Goal: Check status: Check status

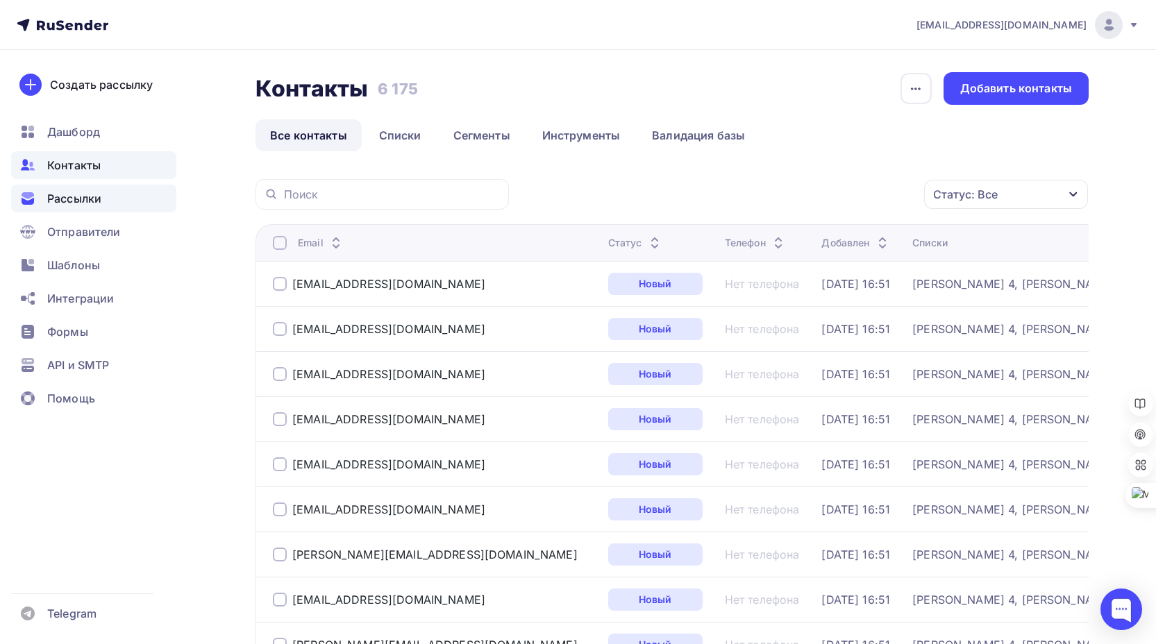
click at [83, 201] on span "Рассылки" at bounding box center [74, 198] width 54 height 17
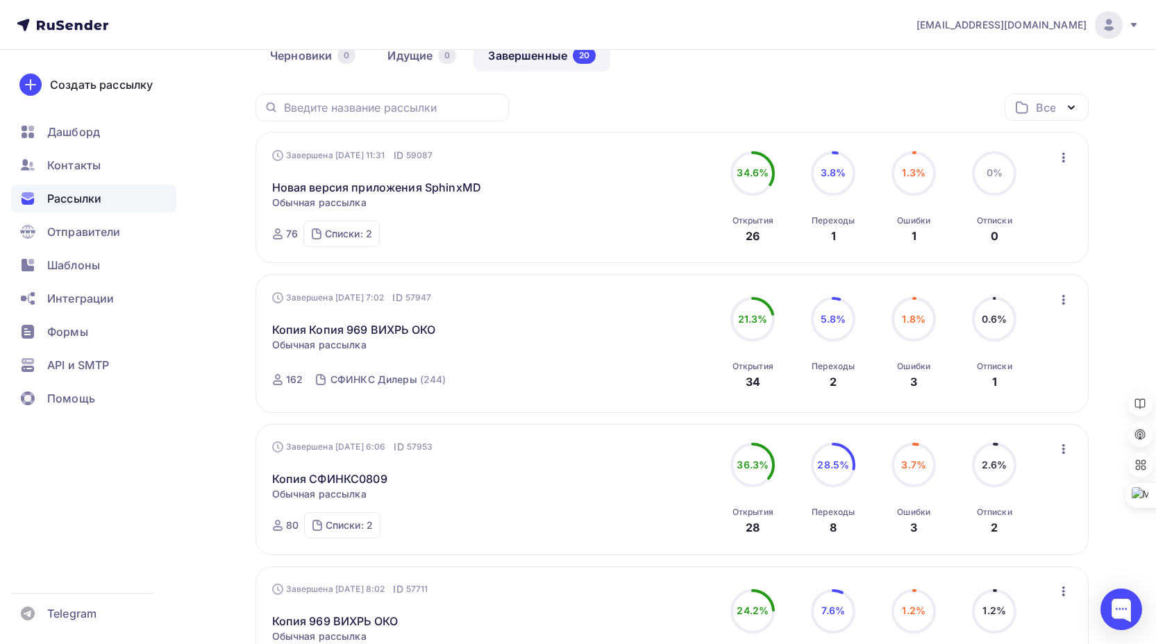
scroll to position [139, 0]
click at [371, 184] on link "Новая версия приложения SphinxMD" at bounding box center [376, 186] width 209 height 17
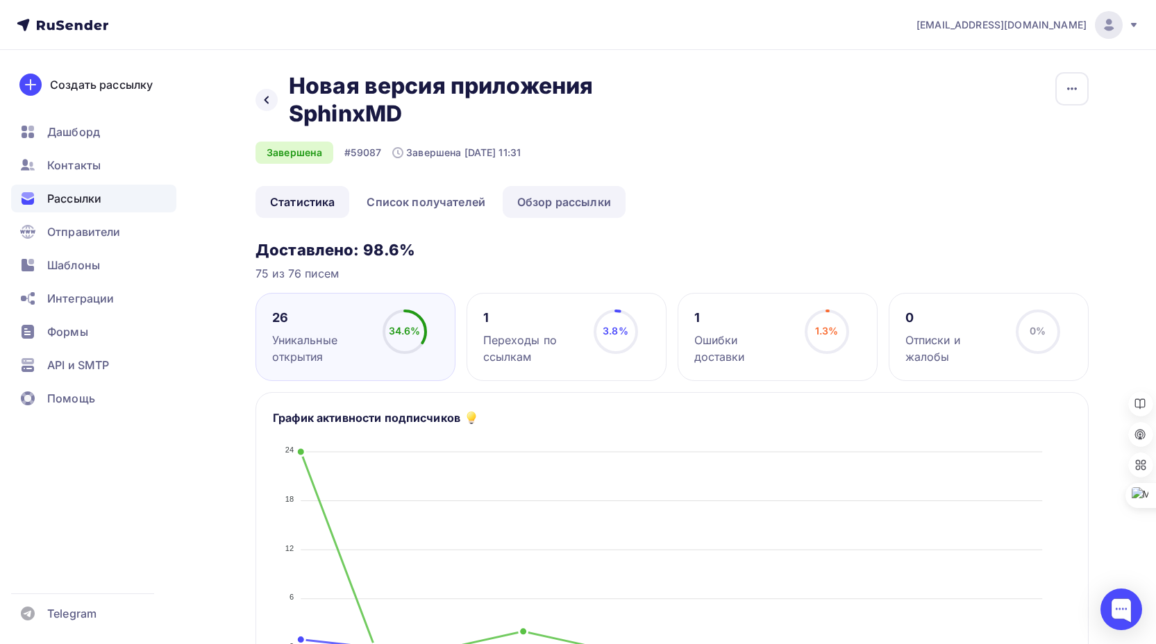
click at [539, 199] on link "Обзор рассылки" at bounding box center [563, 202] width 123 height 32
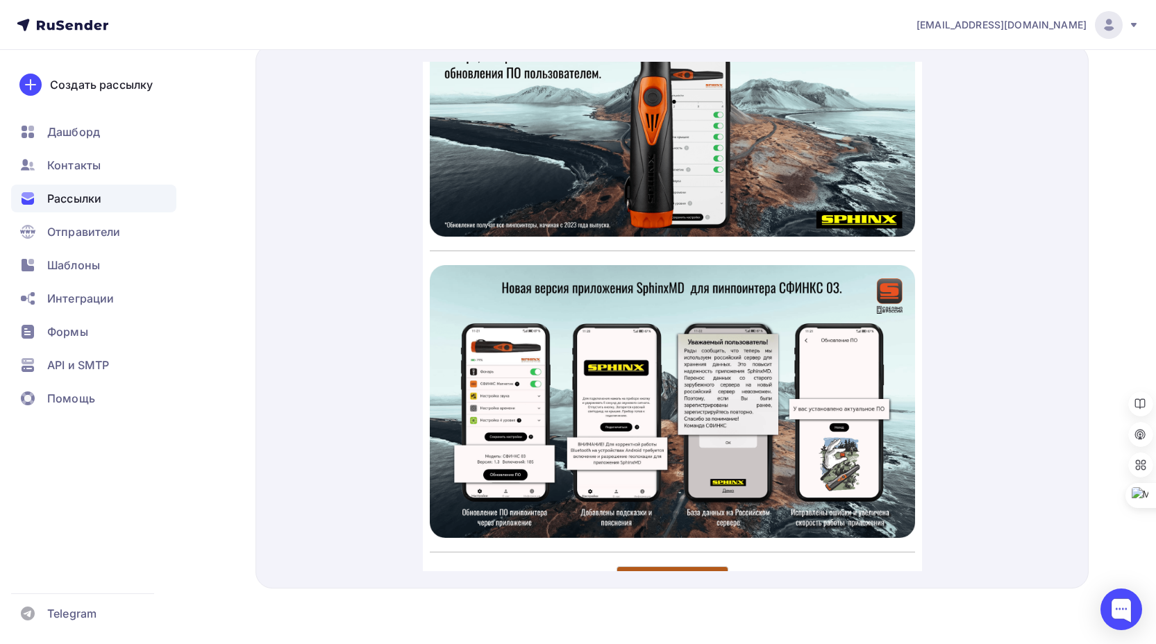
scroll to position [347, 0]
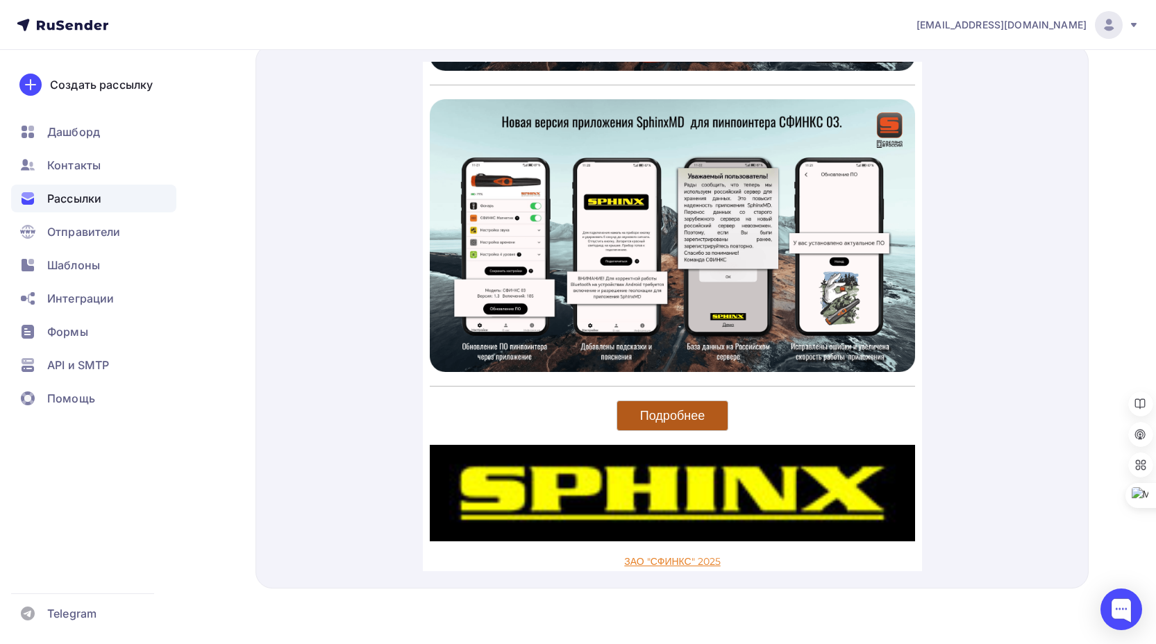
click at [666, 391] on span "Подробнее" at bounding box center [671, 399] width 65 height 16
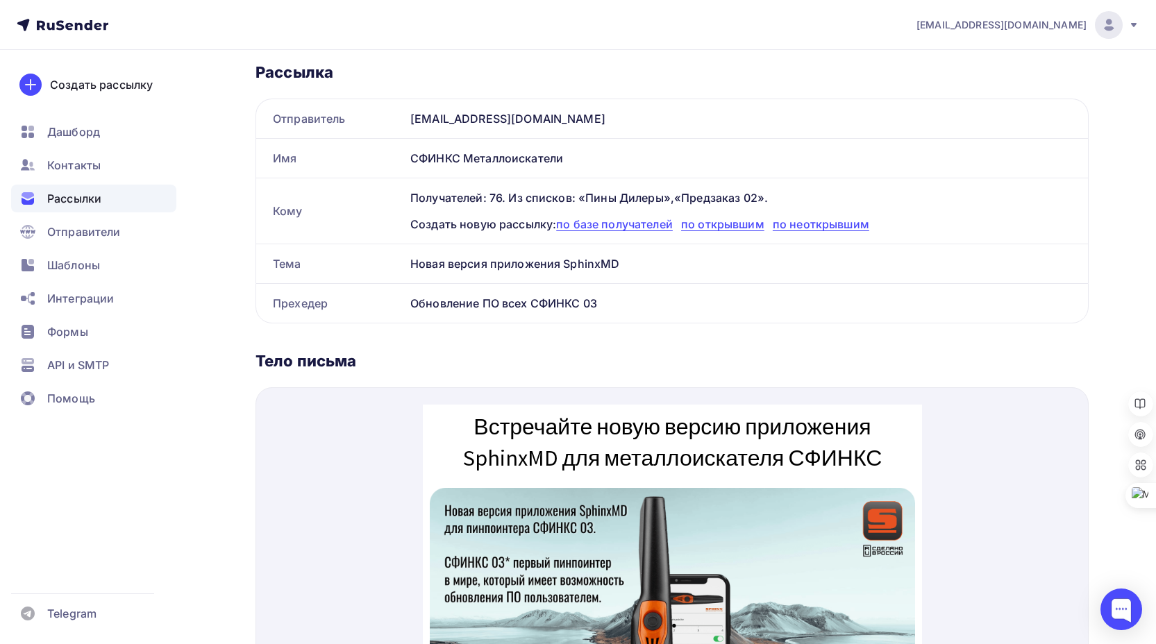
scroll to position [196, 0]
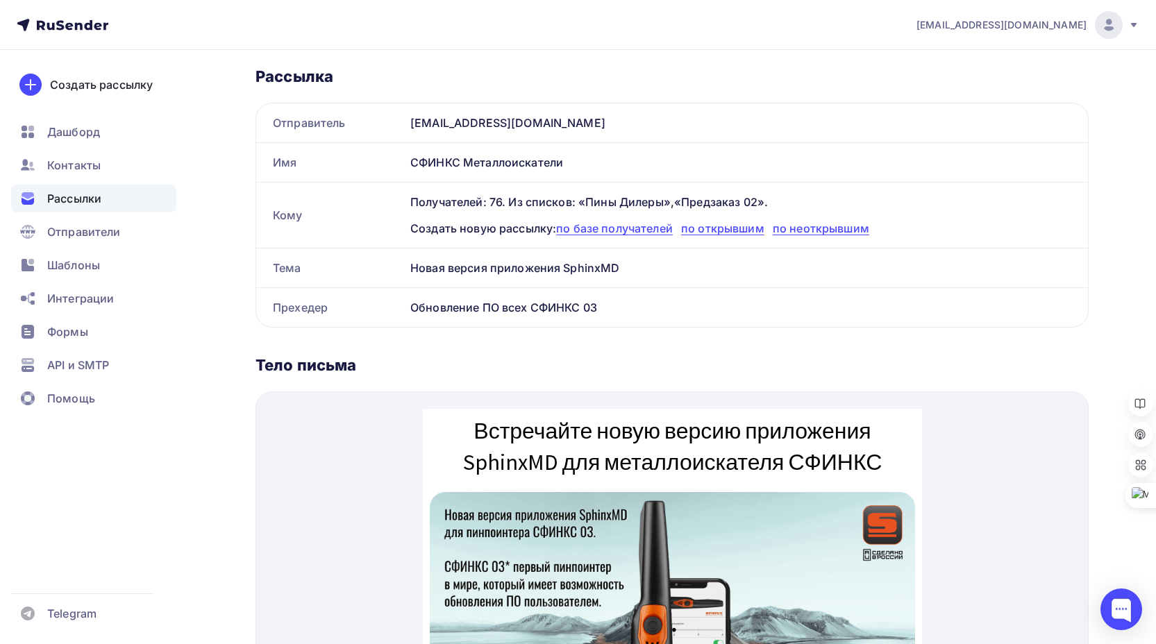
click at [594, 362] on div "Тело письма" at bounding box center [671, 364] width 833 height 19
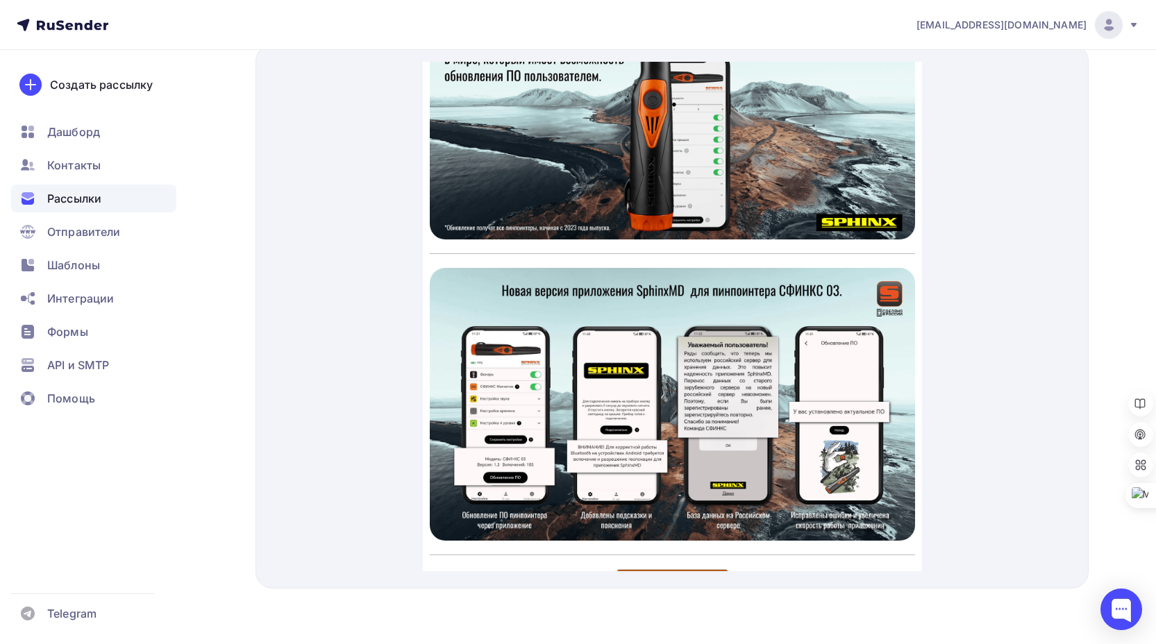
scroll to position [0, 0]
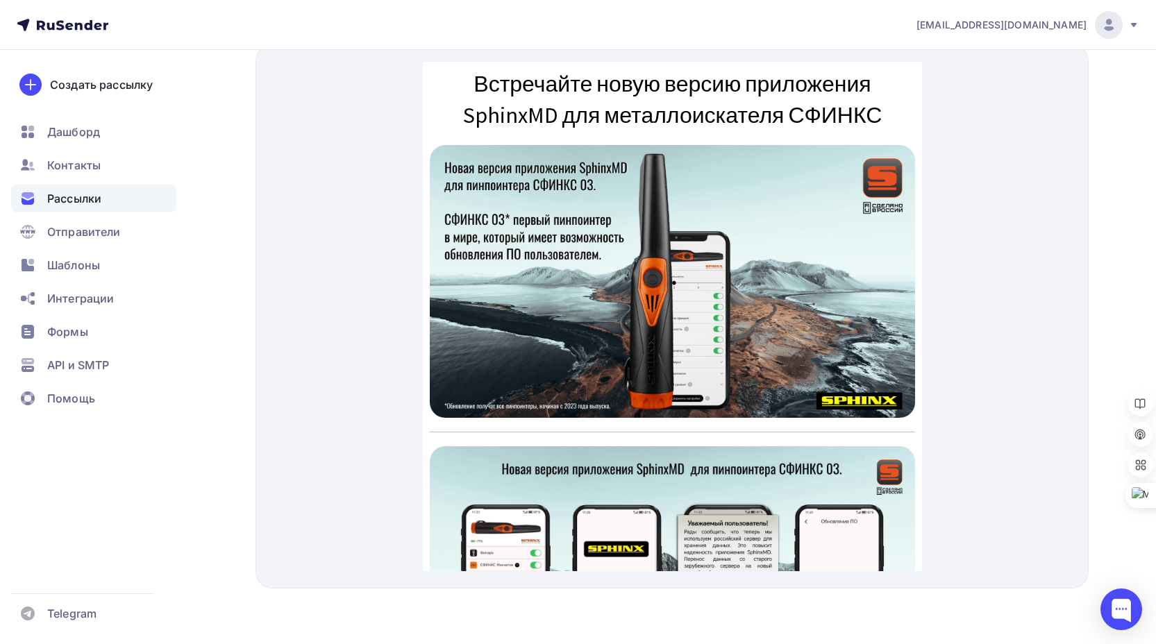
click at [82, 198] on span "Рассылки" at bounding box center [74, 198] width 54 height 17
